Goal: Information Seeking & Learning: Learn about a topic

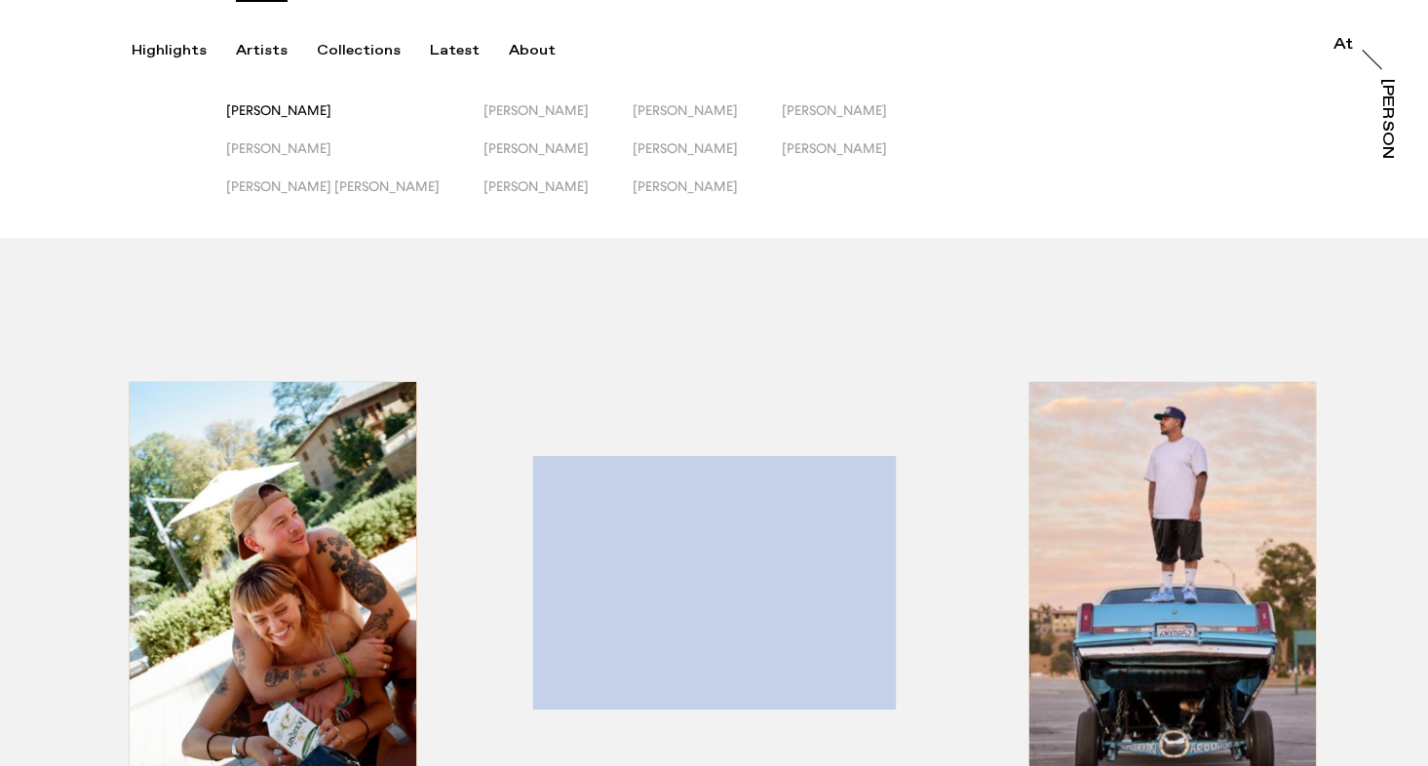
click at [284, 117] on span "[PERSON_NAME]" at bounding box center [278, 110] width 105 height 16
click at [288, 150] on span "[PERSON_NAME]" at bounding box center [278, 148] width 105 height 16
click at [633, 187] on span "[PERSON_NAME]" at bounding box center [685, 186] width 105 height 16
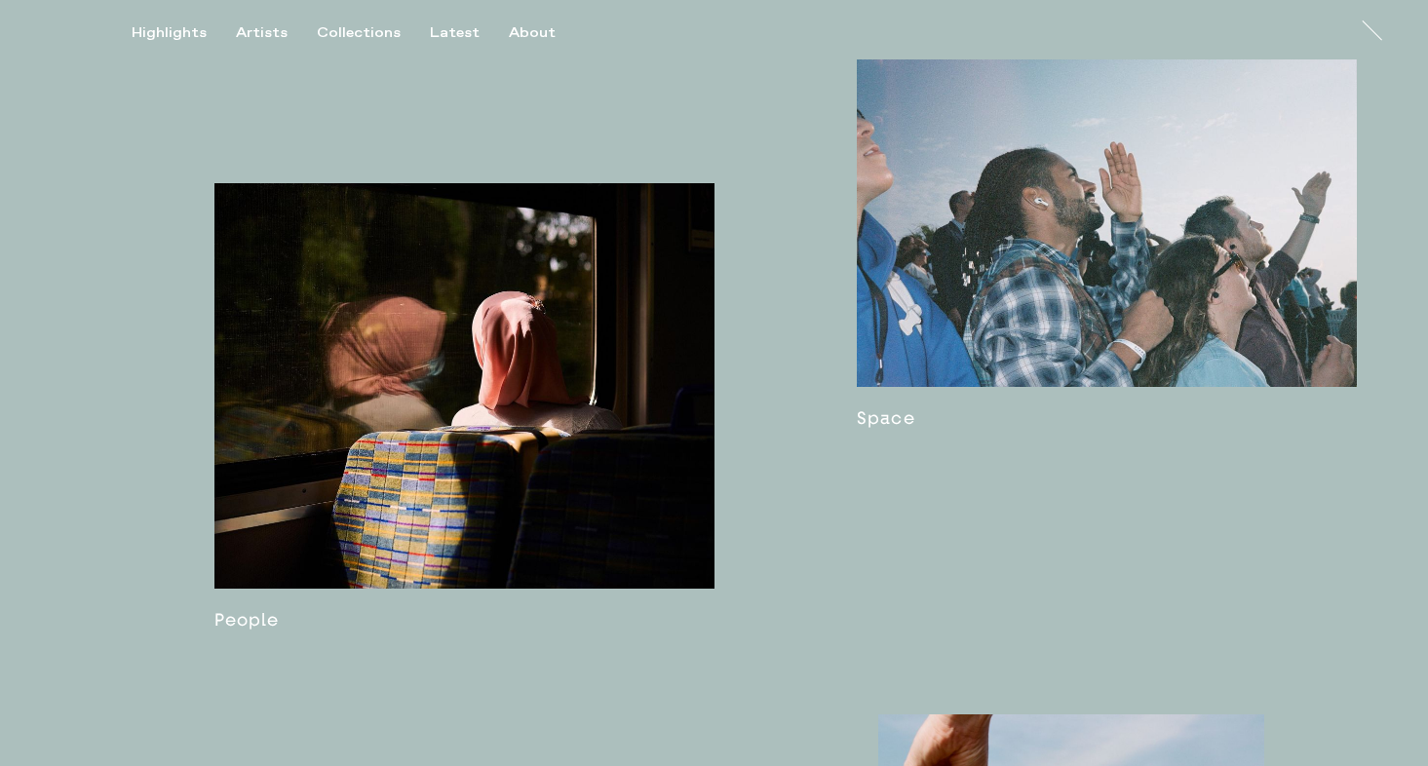
scroll to position [1919, 0]
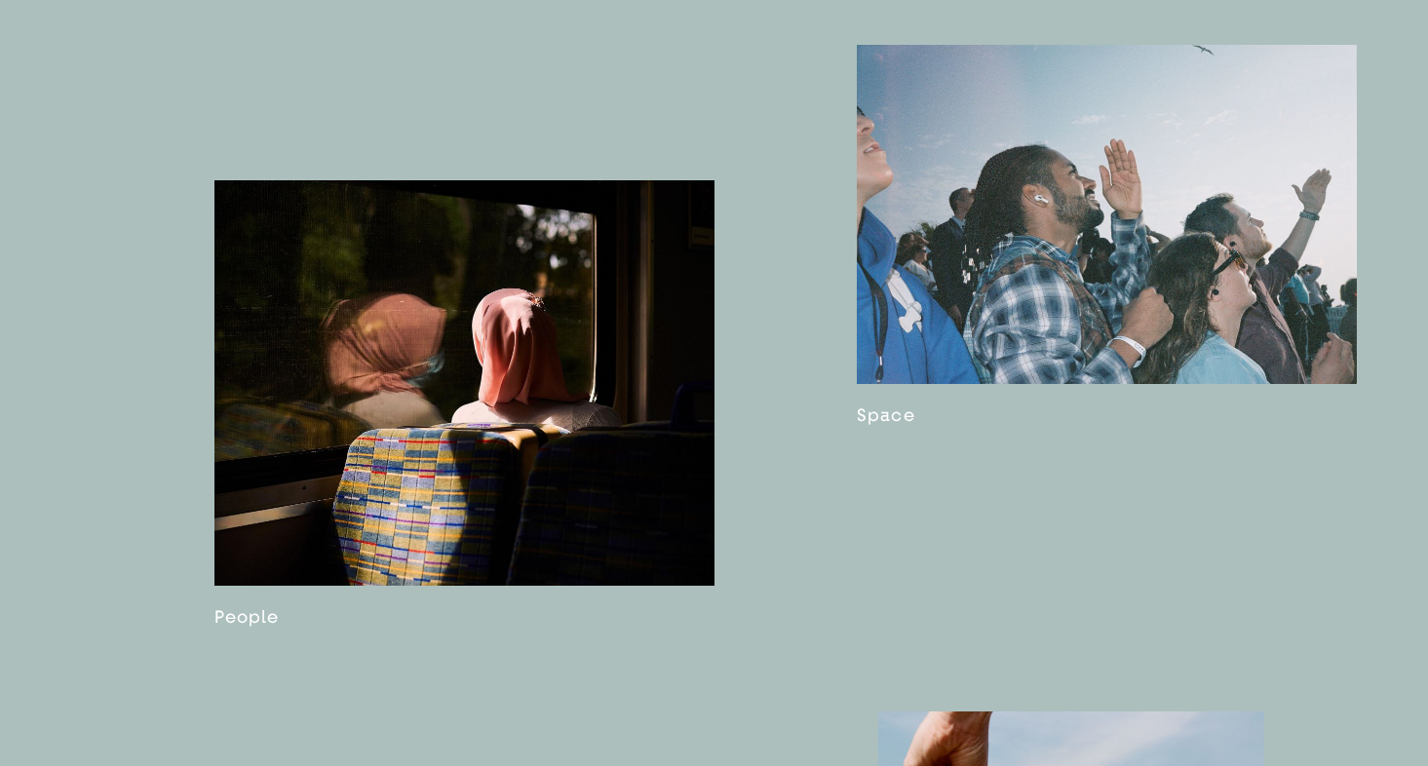
click at [243, 628] on link at bounding box center [464, 403] width 500 height 447
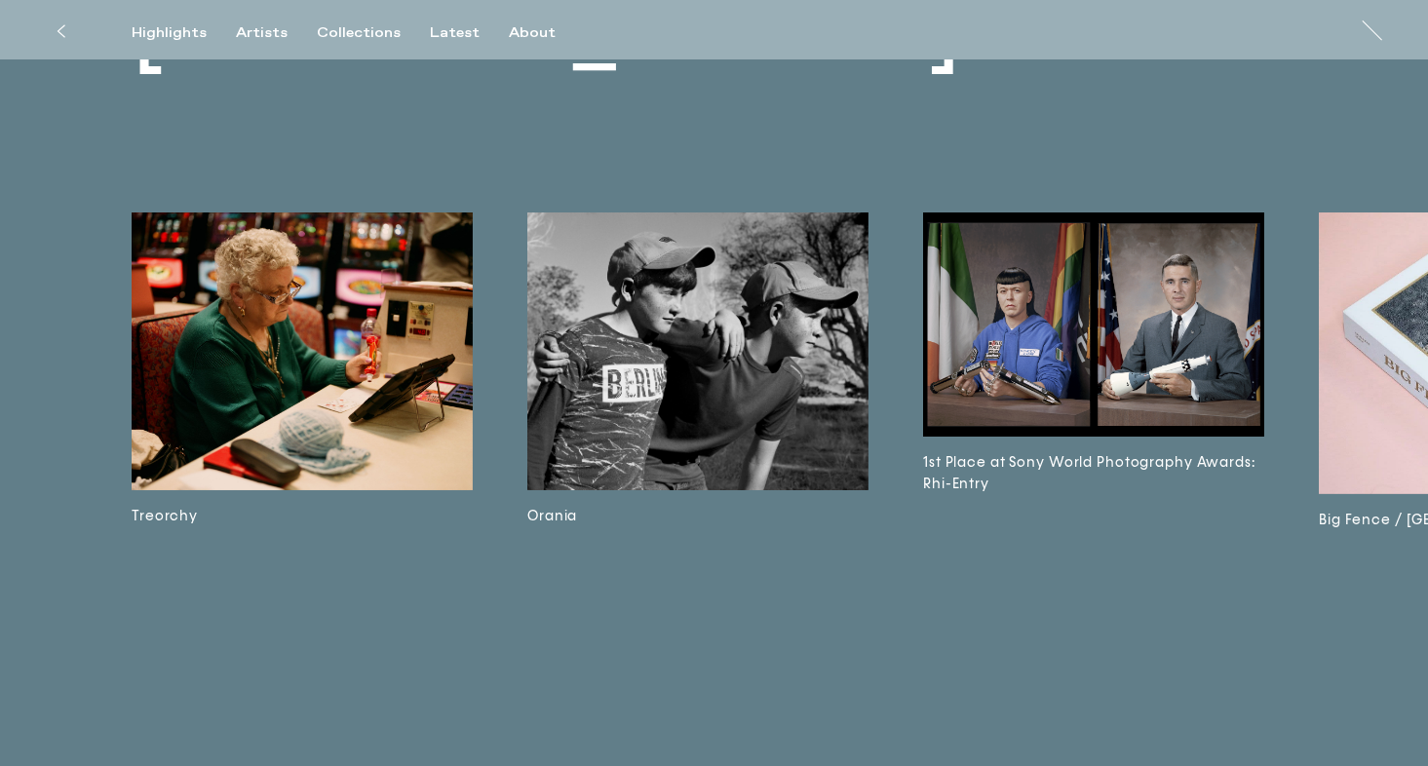
scroll to position [13038, 0]
